Goal: Information Seeking & Learning: Learn about a topic

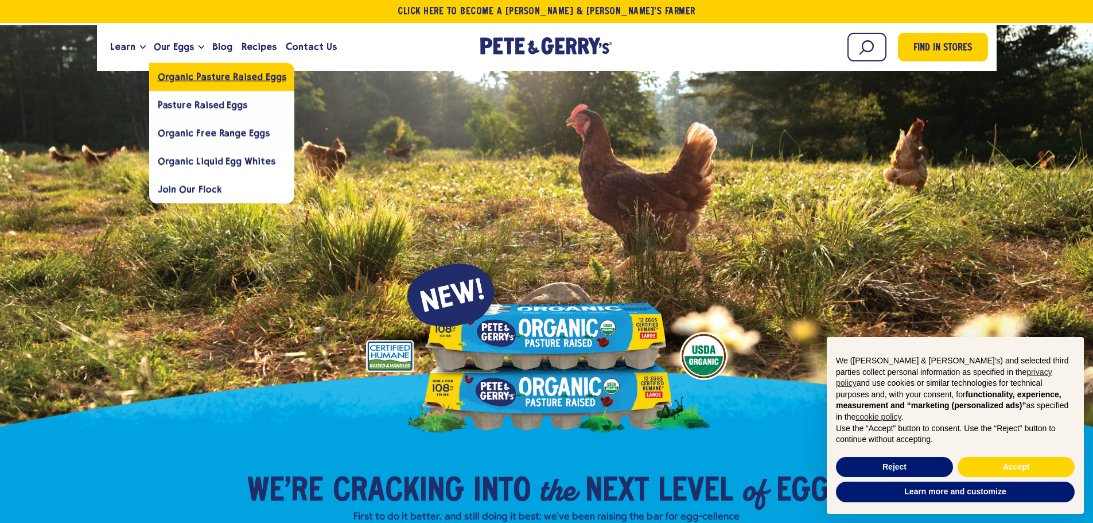
click at [167, 74] on span "Organic Pasture Raised Eggs" at bounding box center [222, 76] width 128 height 11
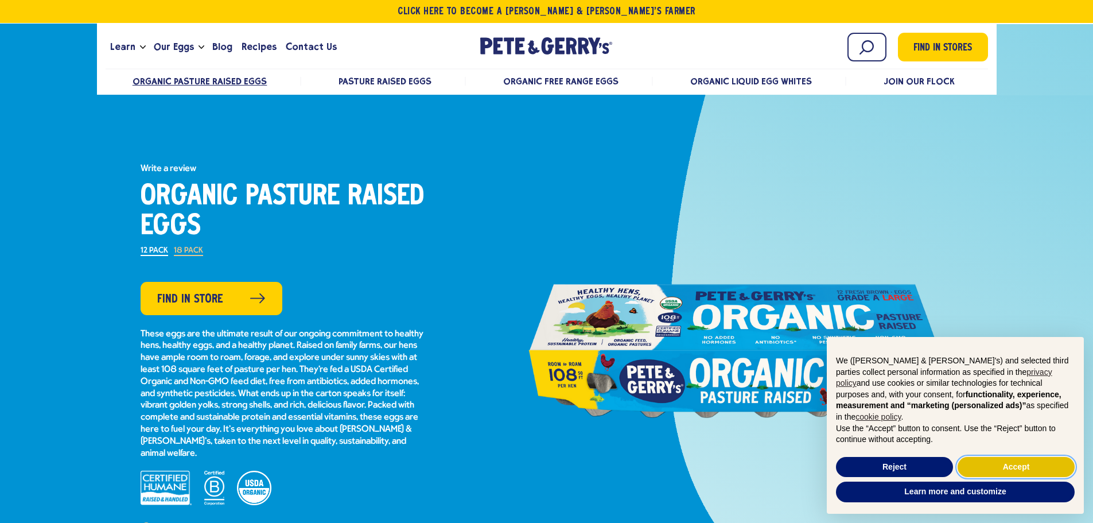
click at [1001, 463] on button "Accept" at bounding box center [1015, 467] width 117 height 21
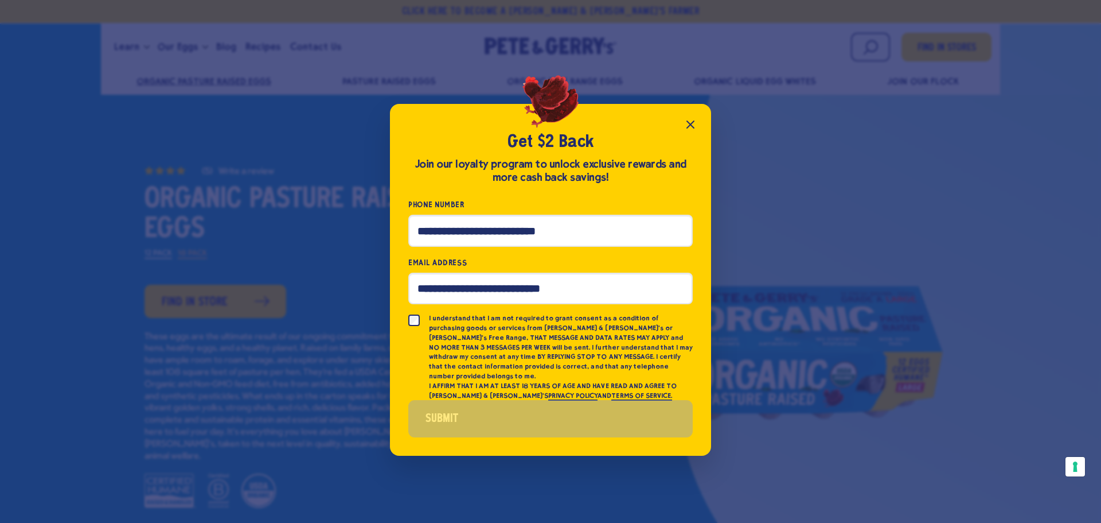
click at [685, 131] on icon "Close popup" at bounding box center [691, 125] width 14 height 14
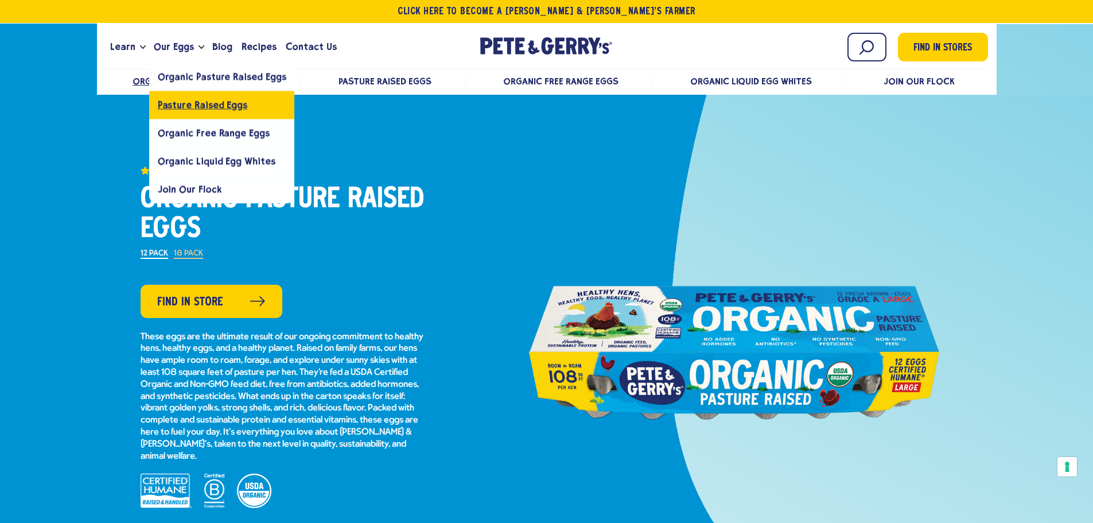
click at [176, 100] on span "Pasture Raised Eggs" at bounding box center [202, 104] width 89 height 11
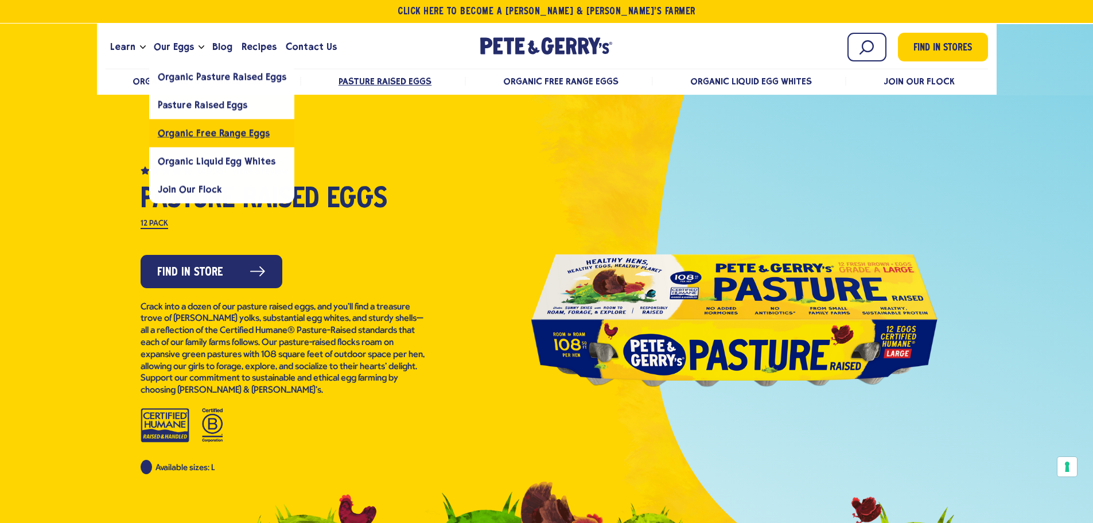
click at [167, 123] on link "Organic Free Range Eggs" at bounding box center [222, 133] width 146 height 28
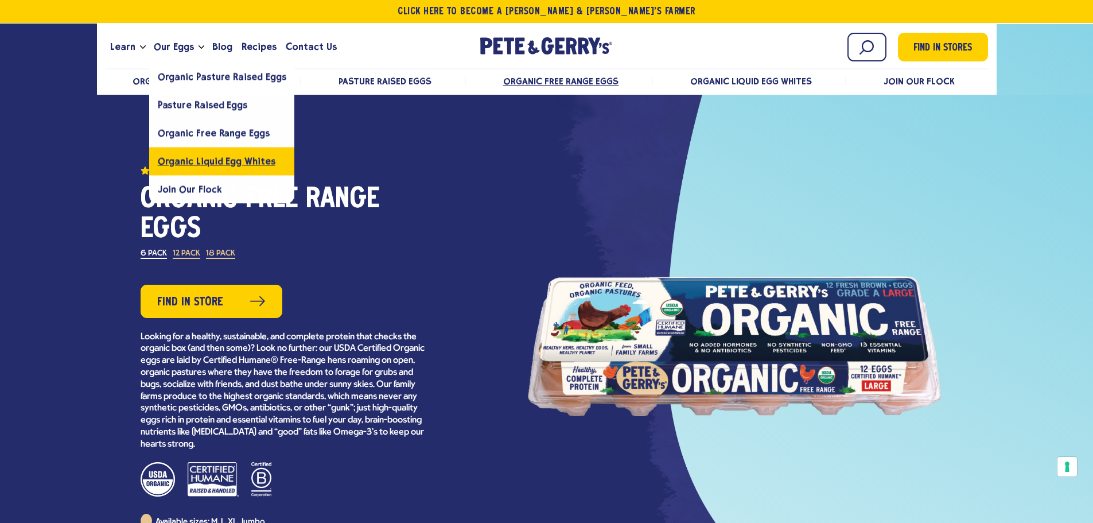
click at [188, 157] on span "Organic Liquid Egg Whites" at bounding box center [217, 160] width 118 height 11
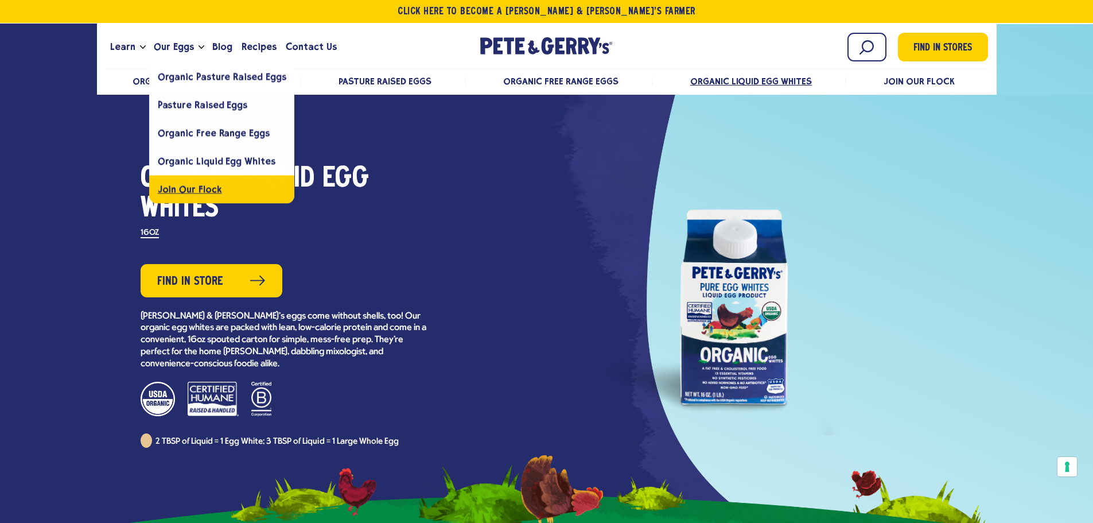
click at [177, 181] on link "Join Our Flock" at bounding box center [222, 189] width 146 height 28
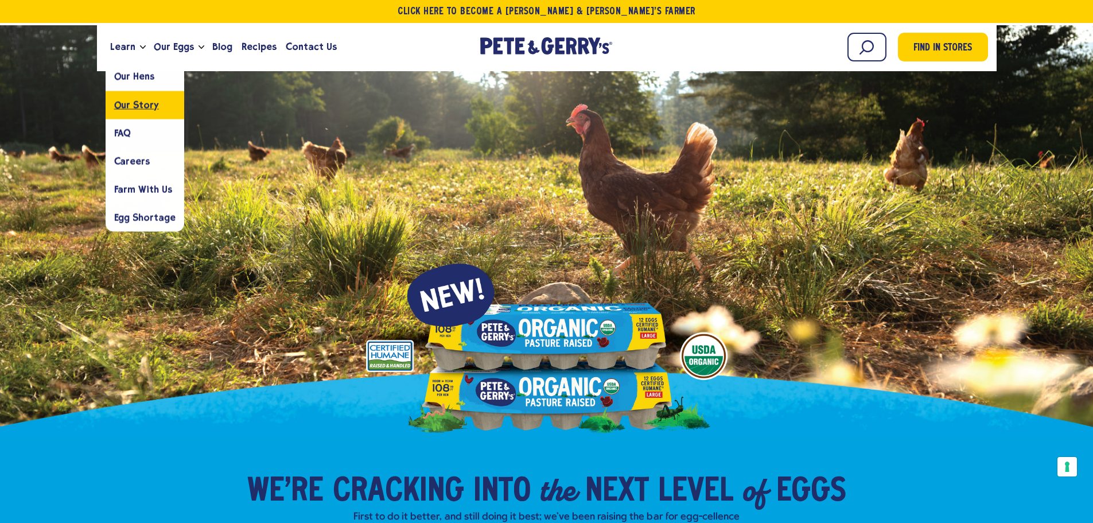
click at [127, 110] on span "Our Story" at bounding box center [136, 104] width 45 height 11
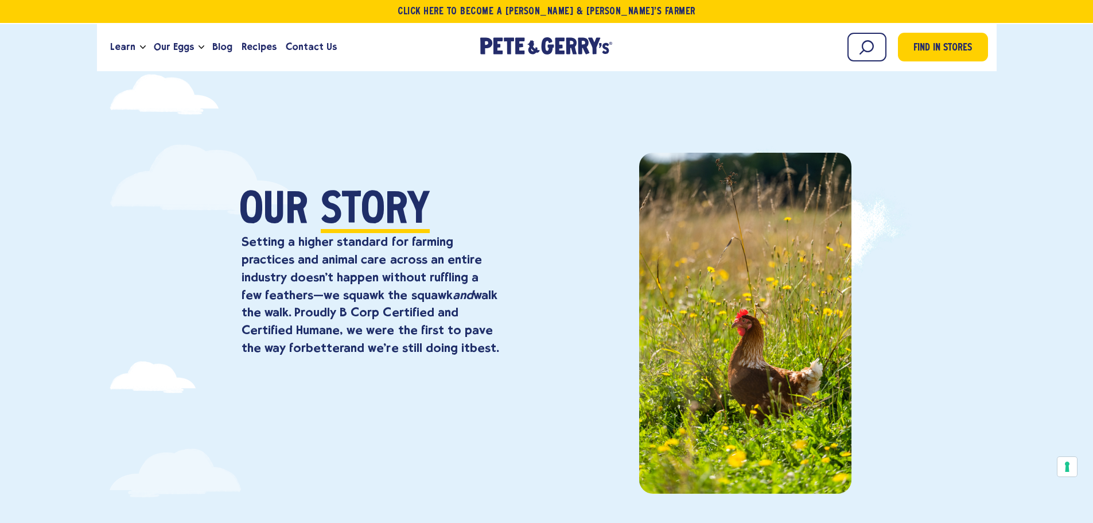
scroll to position [57, 0]
